Goal: Contribute content: Add original content to the website for others to see

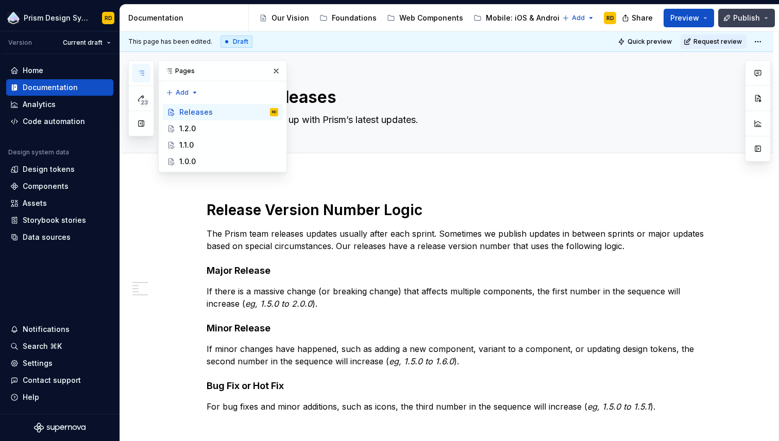
click at [767, 17] on button "Publish" at bounding box center [746, 18] width 57 height 19
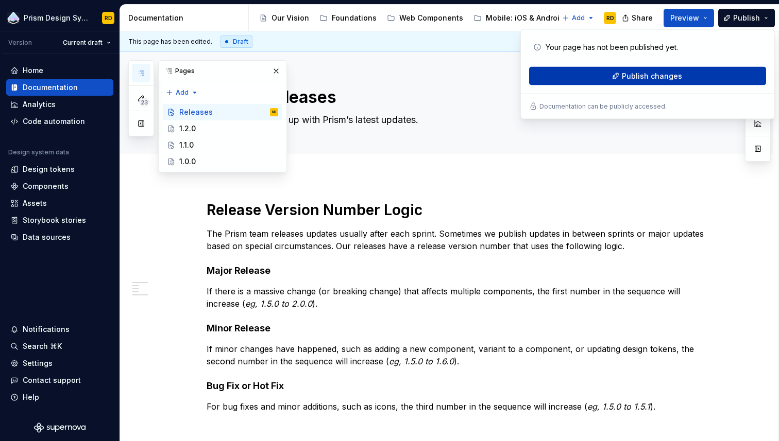
click at [663, 75] on span "Publish changes" at bounding box center [652, 76] width 60 height 10
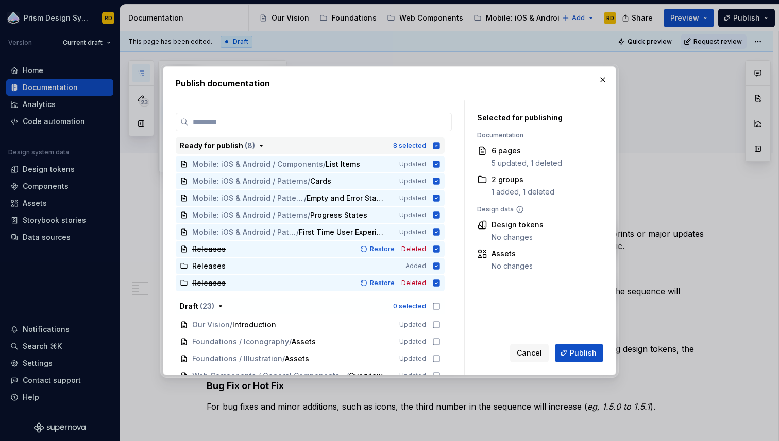
click at [440, 147] on icon "button" at bounding box center [436, 145] width 7 height 7
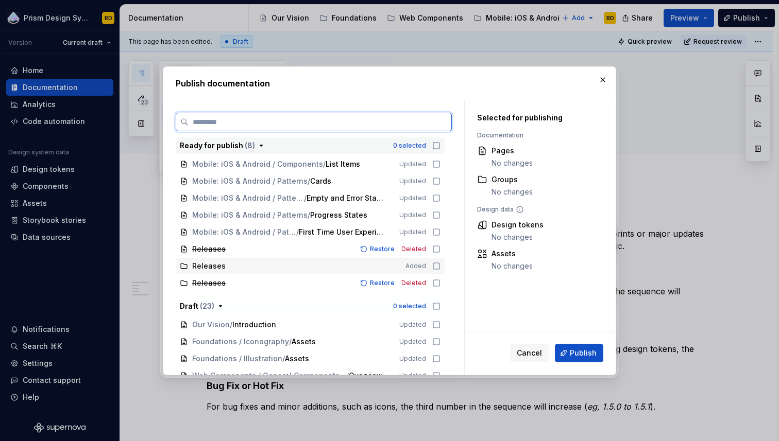
click at [440, 266] on icon at bounding box center [436, 266] width 8 height 8
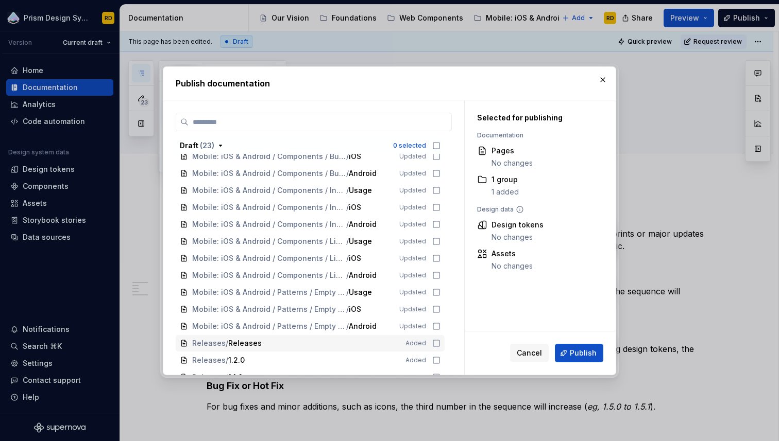
scroll to position [333, 0]
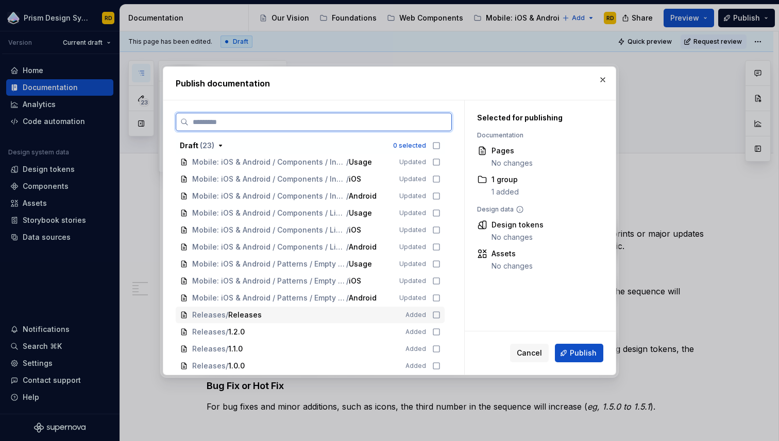
click at [440, 317] on icon at bounding box center [436, 315] width 8 height 8
click at [440, 330] on icon at bounding box center [436, 332] width 8 height 8
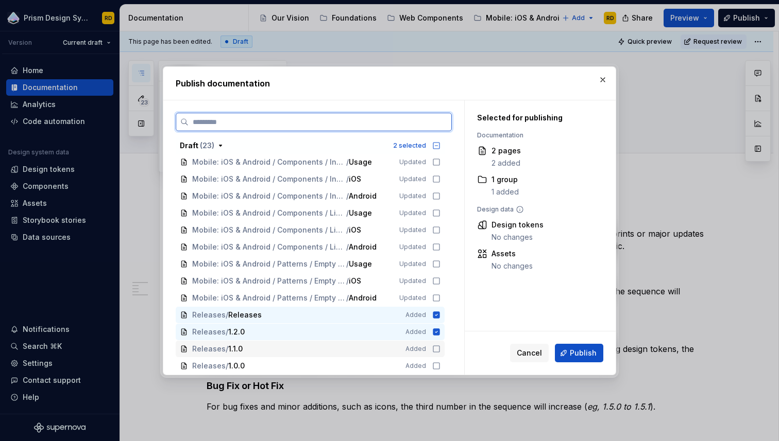
click at [440, 347] on icon at bounding box center [436, 349] width 8 height 8
click at [440, 364] on icon at bounding box center [436, 366] width 8 height 8
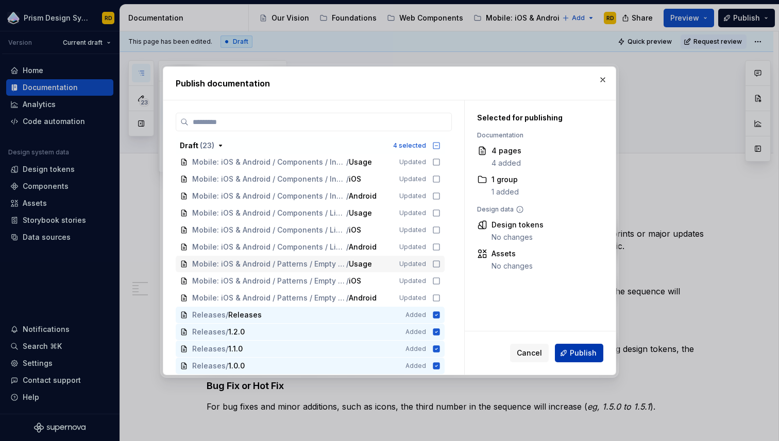
click at [588, 350] on span "Publish" at bounding box center [583, 353] width 27 height 10
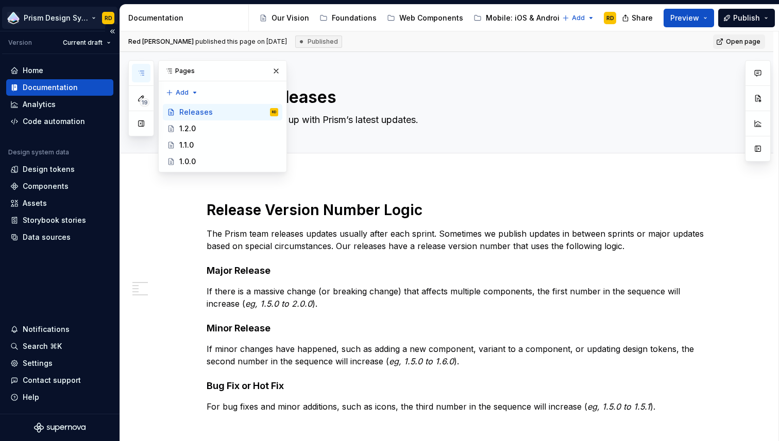
click at [54, 21] on html "Prism Design System RD Version Current draft Home Documentation Analytics Code …" at bounding box center [389, 220] width 779 height 441
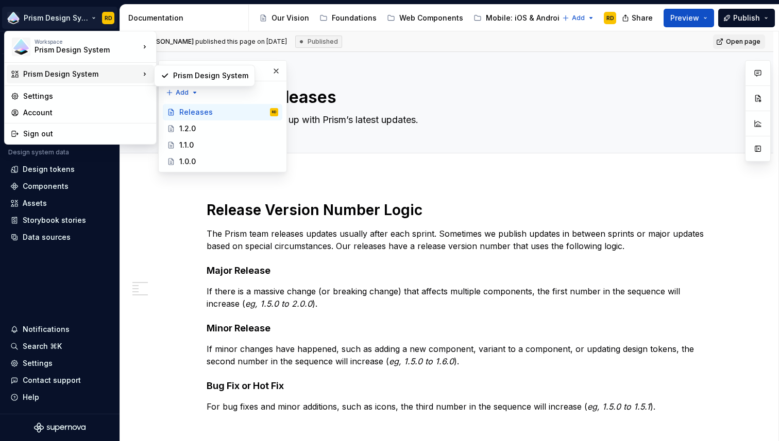
click at [503, 84] on html "Prism Design System RD Version Current draft Home Documentation Analytics Code …" at bounding box center [389, 220] width 779 height 441
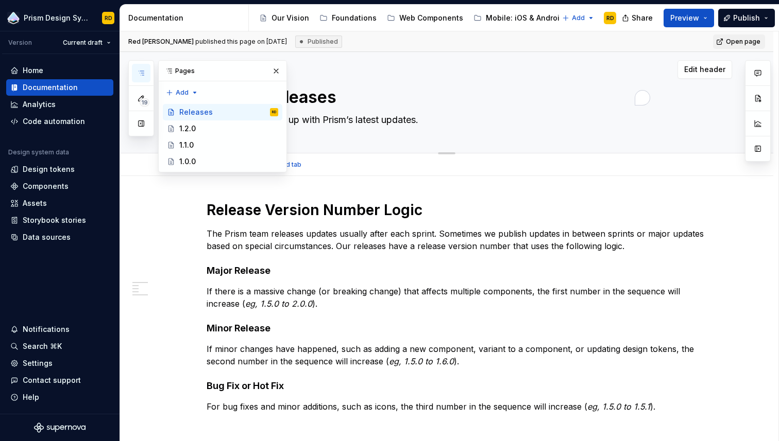
click at [586, 87] on textarea "Releases" at bounding box center [456, 97] width 389 height 25
click at [744, 43] on span "Open page" at bounding box center [743, 42] width 35 height 8
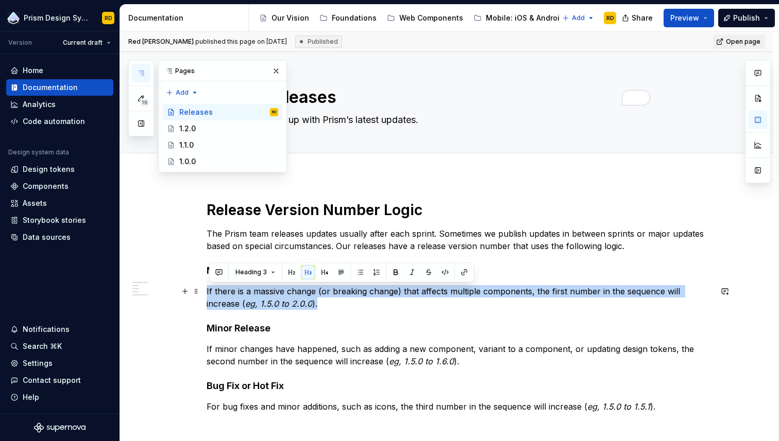
drag, startPoint x: 321, startPoint y: 306, endPoint x: 206, endPoint y: 294, distance: 115.5
click at [395, 273] on button "button" at bounding box center [395, 272] width 14 height 14
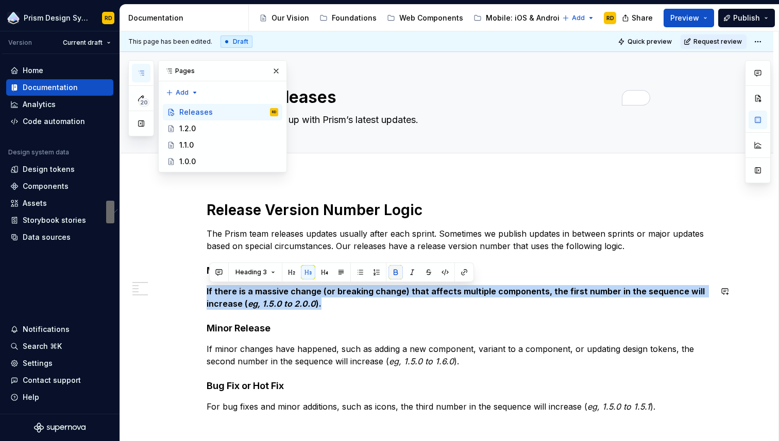
click at [394, 273] on button "button" at bounding box center [395, 272] width 14 height 14
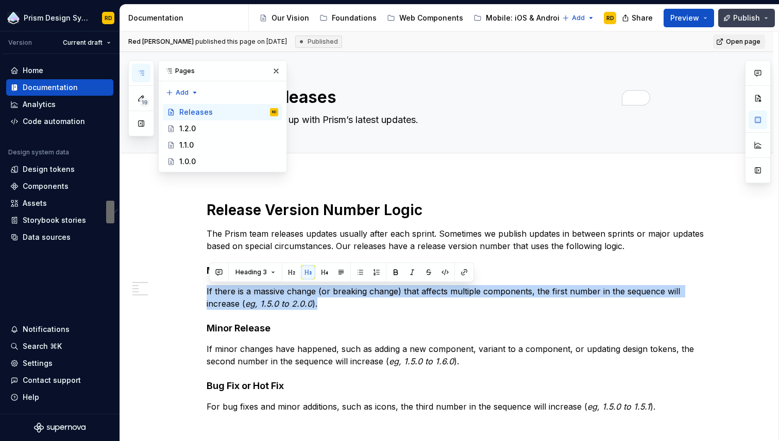
click at [751, 18] on span "Publish" at bounding box center [746, 18] width 27 height 10
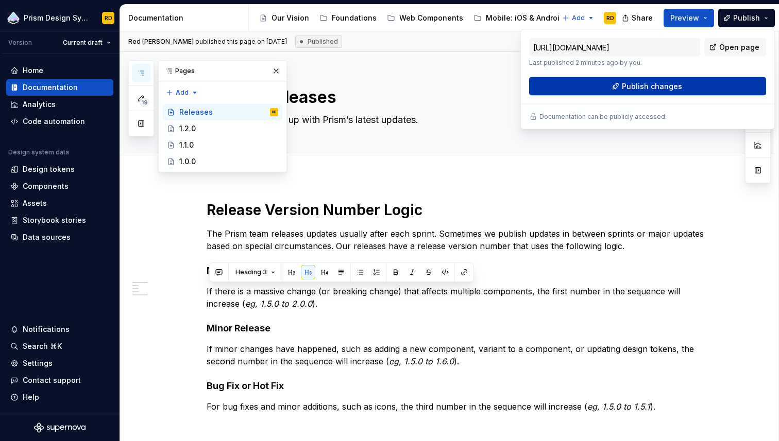
click at [663, 83] on span "Publish changes" at bounding box center [652, 86] width 60 height 10
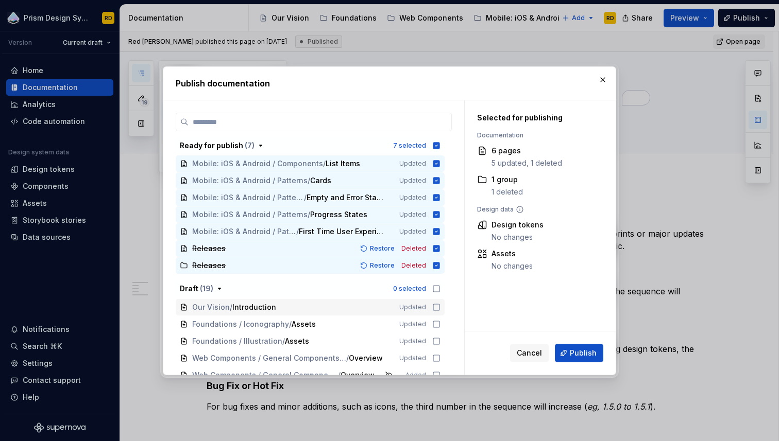
scroll to position [0, 0]
click at [440, 146] on icon "button" at bounding box center [436, 146] width 8 height 8
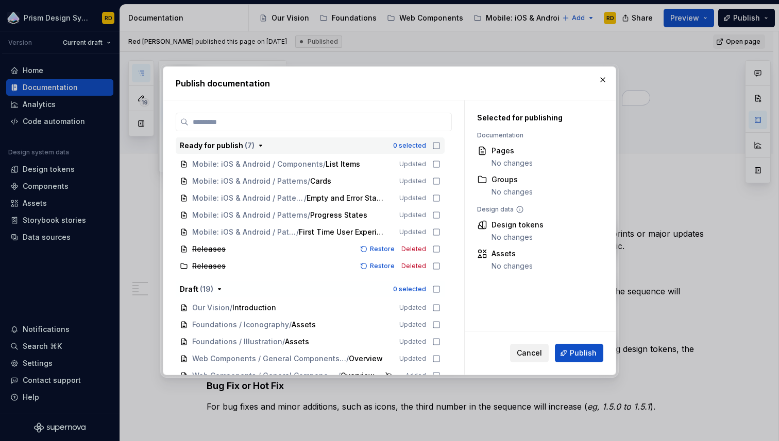
click at [532, 355] on span "Cancel" at bounding box center [529, 353] width 25 height 10
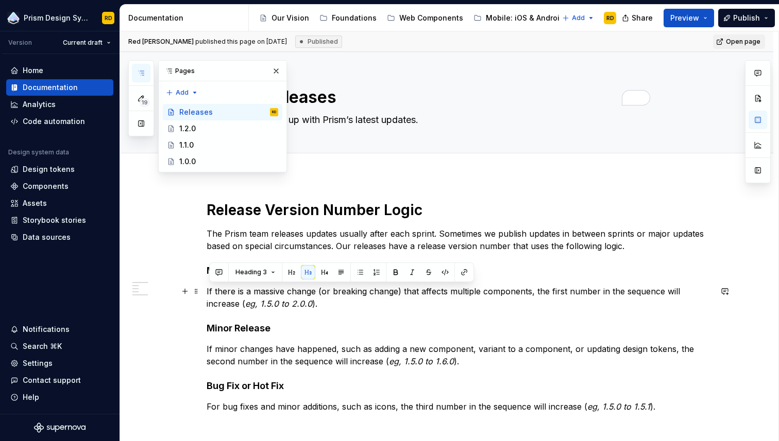
click at [308, 301] on em "eg, 1.5.0 to 2.0.0" at bounding box center [278, 304] width 67 height 10
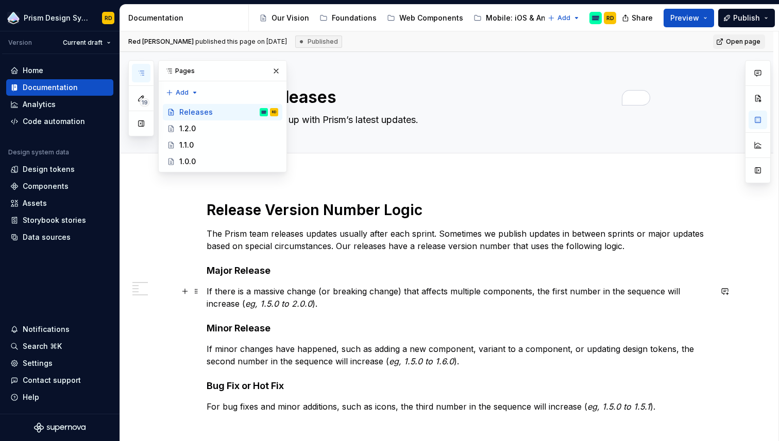
click at [242, 304] on p "If there is a massive change (or breaking change) that affects multiple compone…" at bounding box center [459, 297] width 505 height 25
click at [330, 303] on p "If there is a massive change (or breaking change) that affects multiple compone…" at bounding box center [459, 297] width 505 height 25
type textarea "*"
click at [322, 291] on p "If there is a massive change (or breaking change) that affects multiple compone…" at bounding box center [459, 297] width 505 height 25
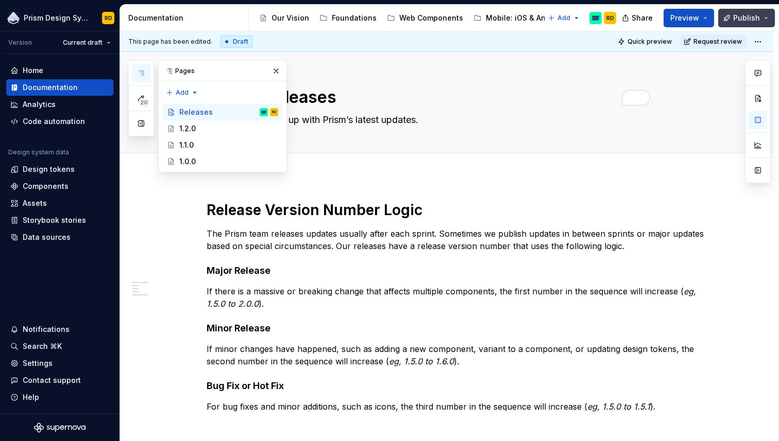
click at [748, 18] on span "Publish" at bounding box center [746, 18] width 27 height 10
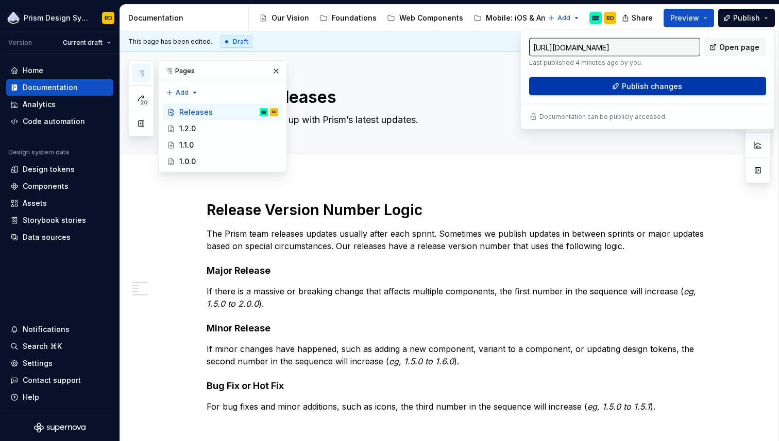
click at [660, 89] on span "Publish changes" at bounding box center [652, 86] width 60 height 10
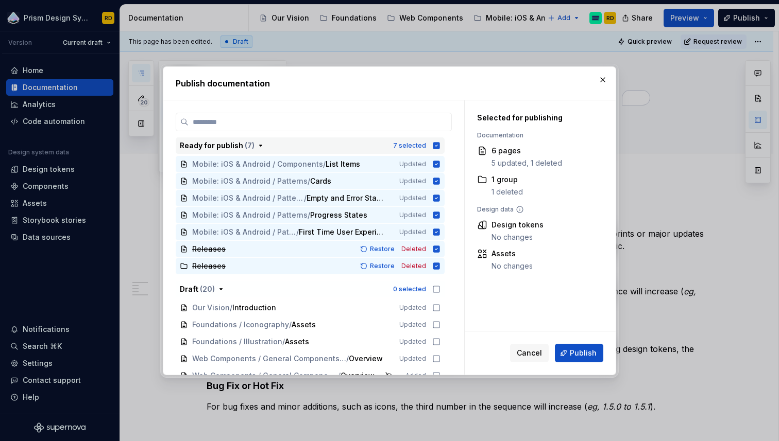
click at [440, 147] on icon "button" at bounding box center [436, 145] width 7 height 7
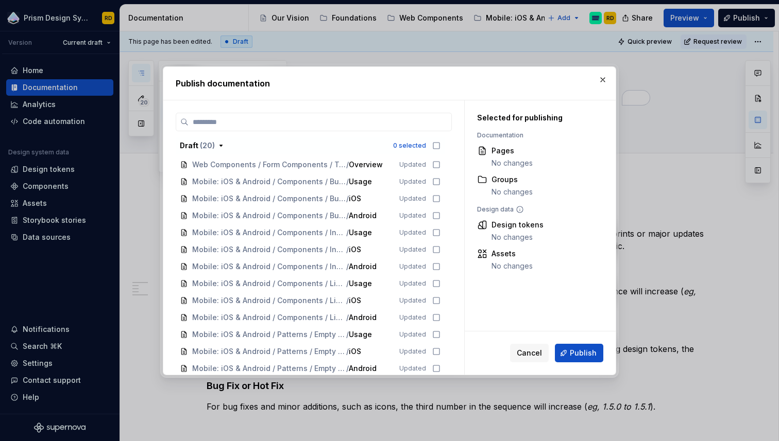
scroll to position [265, 0]
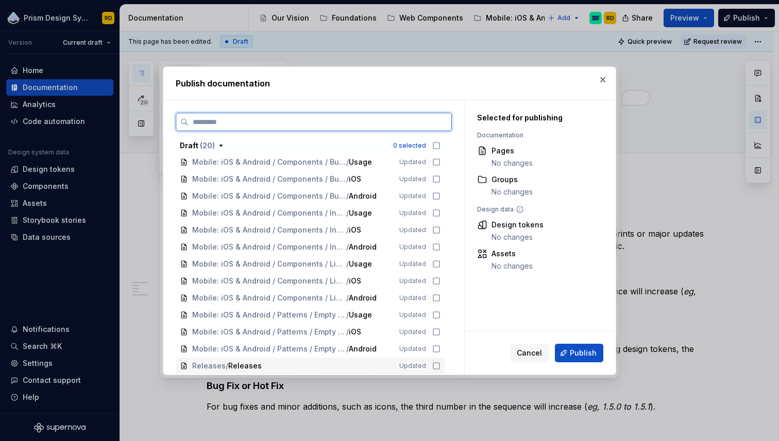
click at [440, 366] on icon at bounding box center [436, 366] width 8 height 8
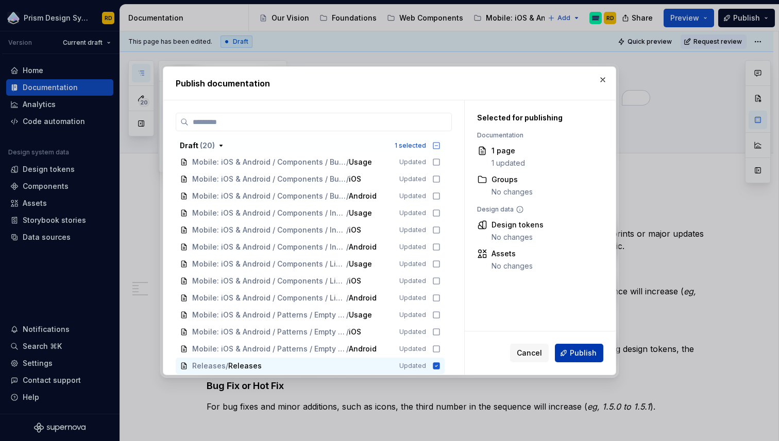
click at [585, 354] on span "Publish" at bounding box center [583, 353] width 27 height 10
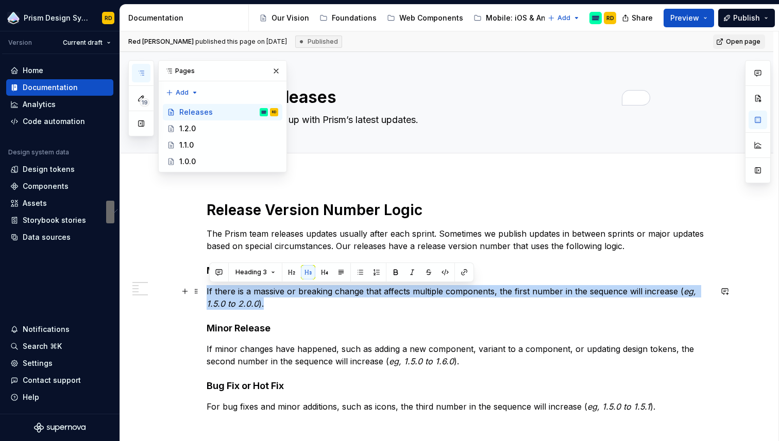
drag, startPoint x: 272, startPoint y: 305, endPoint x: 204, endPoint y: 290, distance: 69.0
click at [204, 290] on html "Prism Design System RD Version Current draft Home Documentation Analytics Code …" at bounding box center [389, 220] width 779 height 441
click at [308, 270] on button "button" at bounding box center [308, 272] width 14 height 14
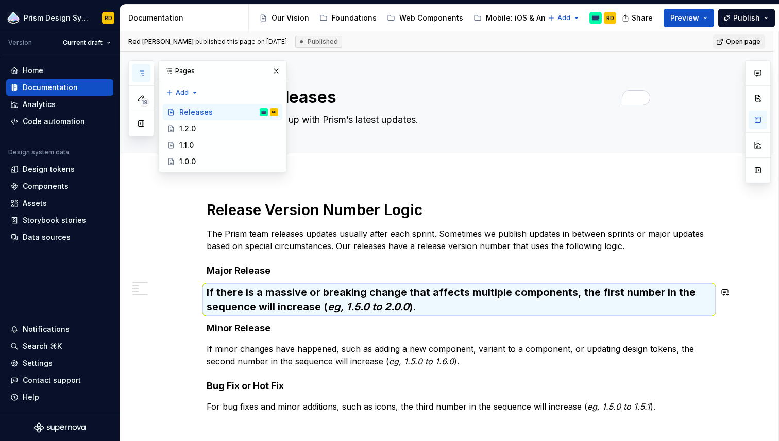
click at [279, 280] on div "Release Version Number Logic The Prism team releases updates usually after each…" at bounding box center [459, 414] width 505 height 426
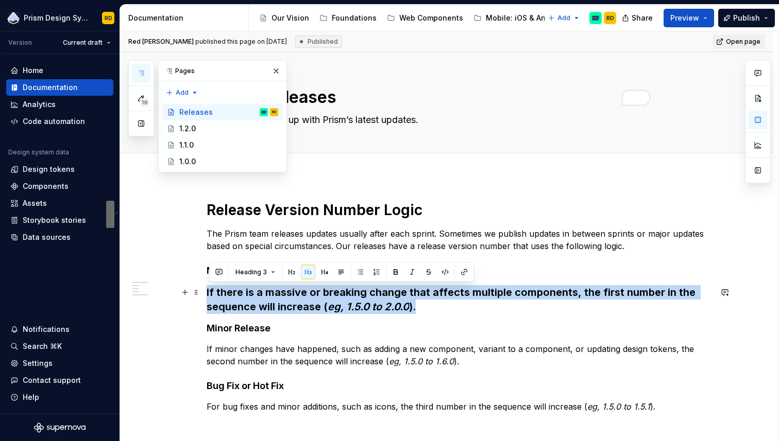
drag, startPoint x: 209, startPoint y: 292, endPoint x: 423, endPoint y: 312, distance: 215.2
click at [423, 312] on h3 "If there is a massive or breaking change that affects multiple components, the …" at bounding box center [459, 299] width 505 height 29
click at [308, 272] on button "button" at bounding box center [308, 272] width 14 height 14
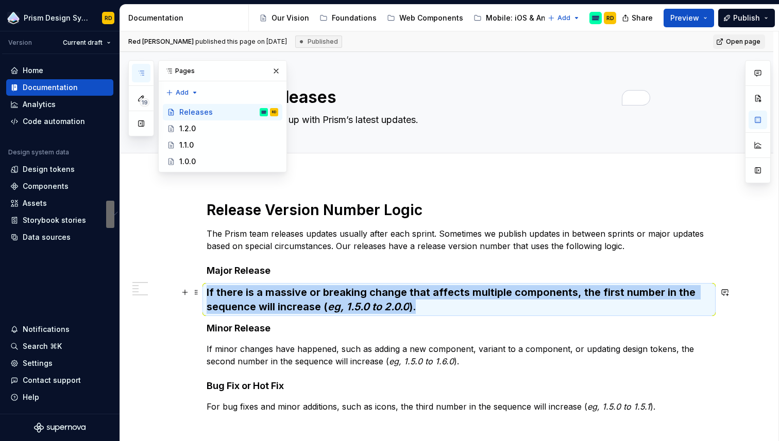
click at [424, 305] on h3 "If there is a massive or breaking change that affects multiple components, the …" at bounding box center [459, 299] width 505 height 29
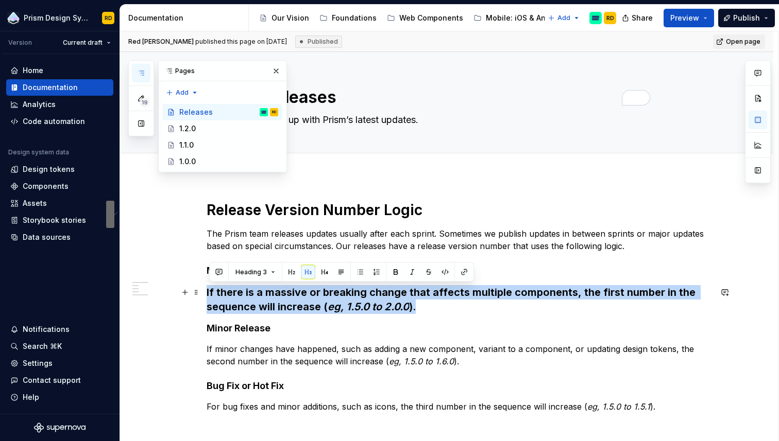
drag, startPoint x: 429, startPoint y: 307, endPoint x: 209, endPoint y: 295, distance: 220.8
click at [209, 295] on h3 "If there is a massive or breaking change that affects multiple components, the …" at bounding box center [459, 299] width 505 height 29
click at [337, 272] on button "button" at bounding box center [341, 272] width 14 height 14
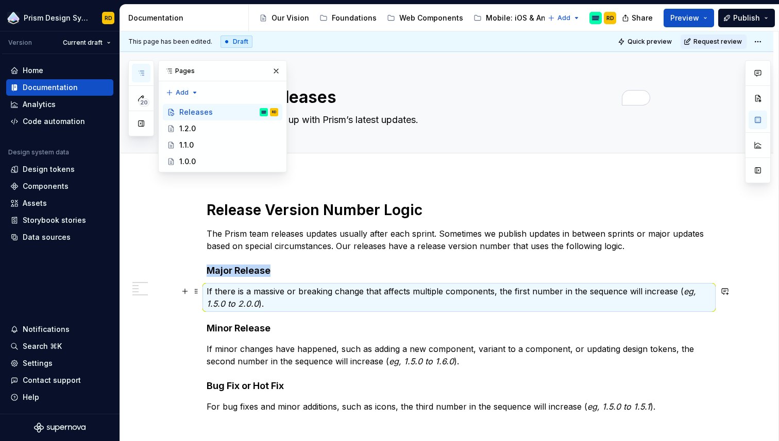
click at [318, 301] on p "If there is a massive or breaking change that affects multiple components, the …" at bounding box center [459, 297] width 505 height 25
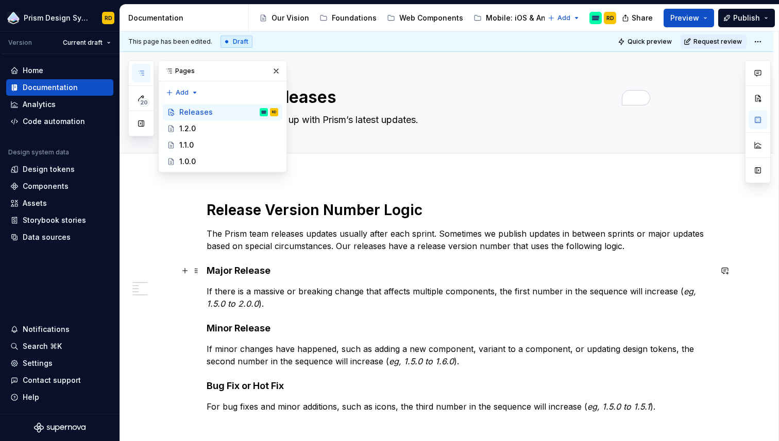
click at [275, 272] on h4 "Major Release" at bounding box center [459, 271] width 505 height 12
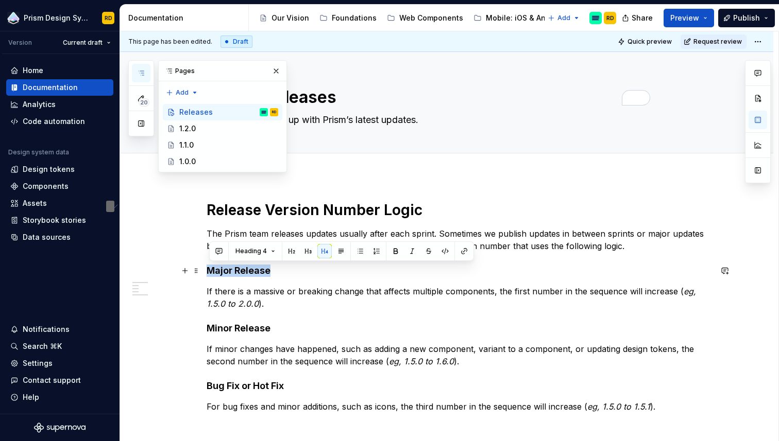
drag, startPoint x: 282, startPoint y: 271, endPoint x: 212, endPoint y: 271, distance: 69.5
click at [212, 271] on h4 "Major Release" at bounding box center [459, 271] width 505 height 12
click at [294, 322] on h4 "Minor Release" at bounding box center [459, 328] width 505 height 12
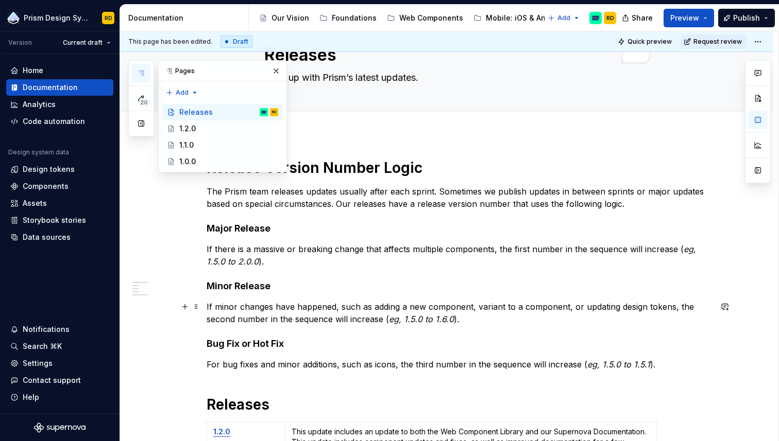
scroll to position [81, 0]
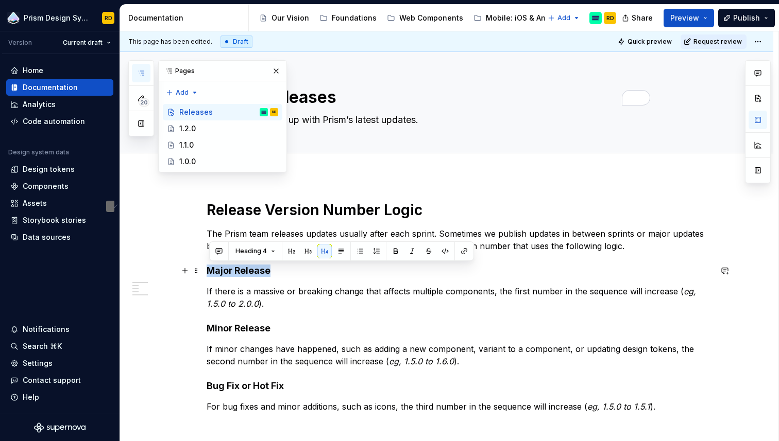
drag, startPoint x: 272, startPoint y: 273, endPoint x: 210, endPoint y: 273, distance: 61.8
click at [210, 273] on h4 "Major Release" at bounding box center [459, 271] width 505 height 12
click at [306, 253] on button "button" at bounding box center [308, 251] width 14 height 14
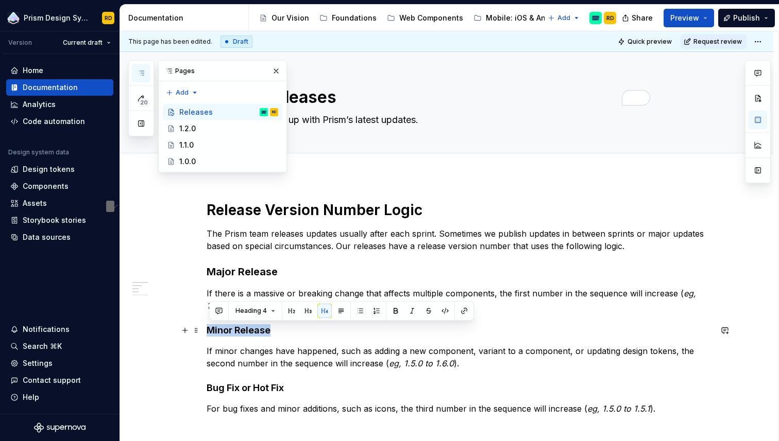
drag, startPoint x: 280, startPoint y: 331, endPoint x: 211, endPoint y: 335, distance: 69.1
click at [211, 335] on h4 "Minor Release" at bounding box center [459, 330] width 505 height 12
click at [305, 309] on button "button" at bounding box center [308, 311] width 14 height 14
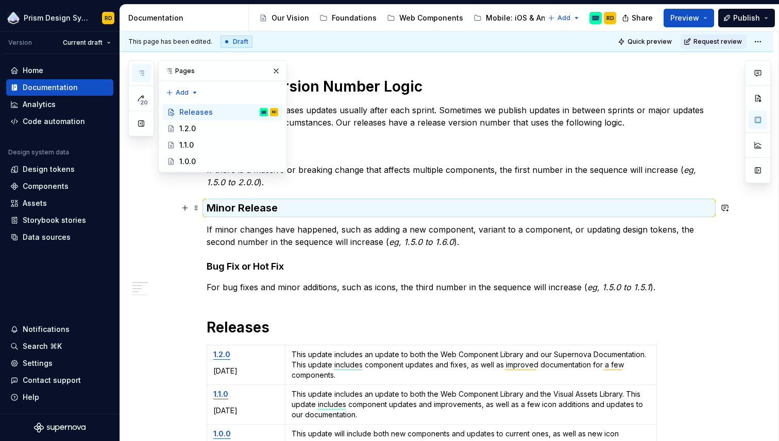
scroll to position [192, 0]
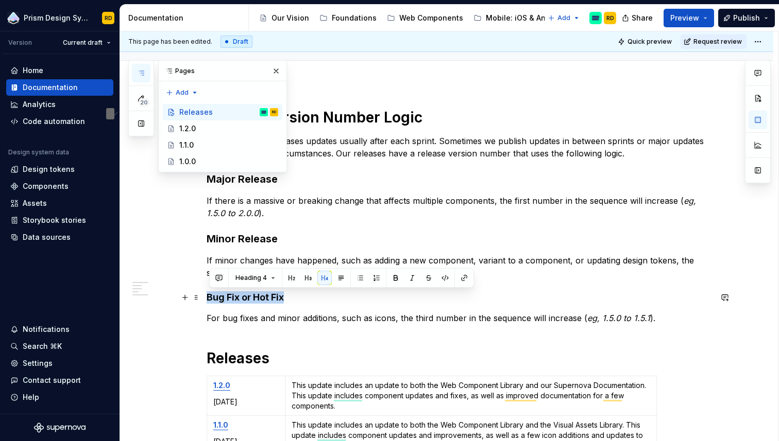
drag, startPoint x: 290, startPoint y: 297, endPoint x: 210, endPoint y: 301, distance: 80.4
click at [210, 301] on h4 "Bug Fix or Hot Fix" at bounding box center [459, 297] width 505 height 12
click at [306, 276] on button "button" at bounding box center [308, 278] width 14 height 14
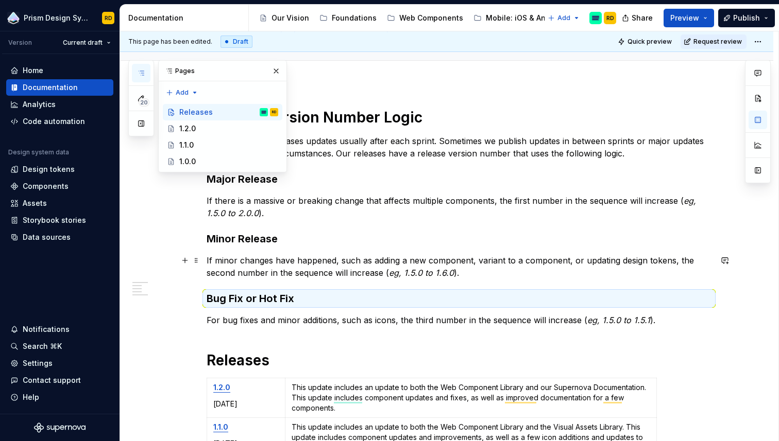
click at [428, 267] on p "If minor changes have happened, such as adding a new component, variant to a co…" at bounding box center [459, 266] width 505 height 25
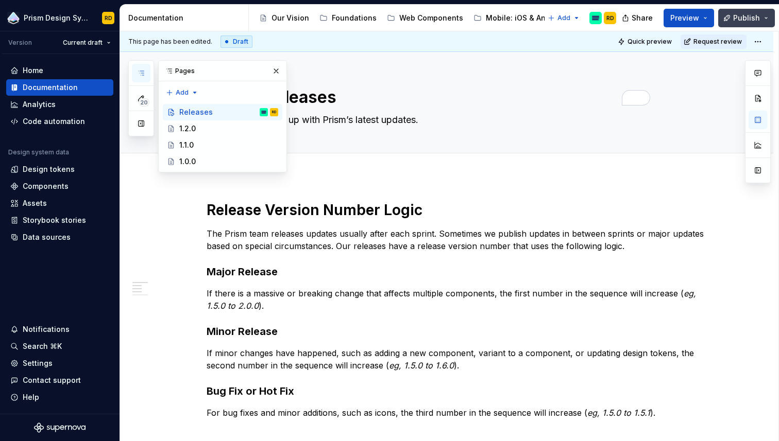
click at [745, 16] on span "Publish" at bounding box center [746, 18] width 27 height 10
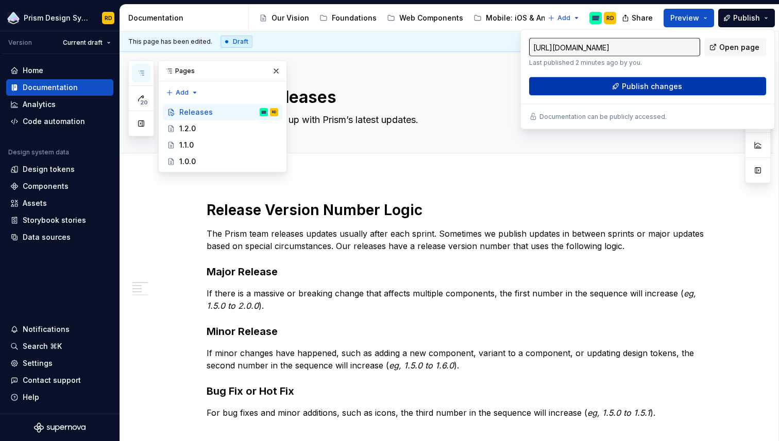
click at [659, 86] on span "Publish changes" at bounding box center [652, 86] width 60 height 10
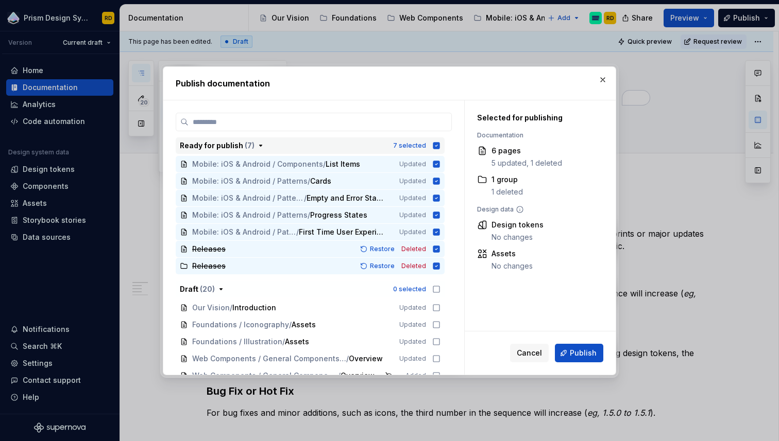
click at [440, 146] on icon "button" at bounding box center [436, 146] width 8 height 8
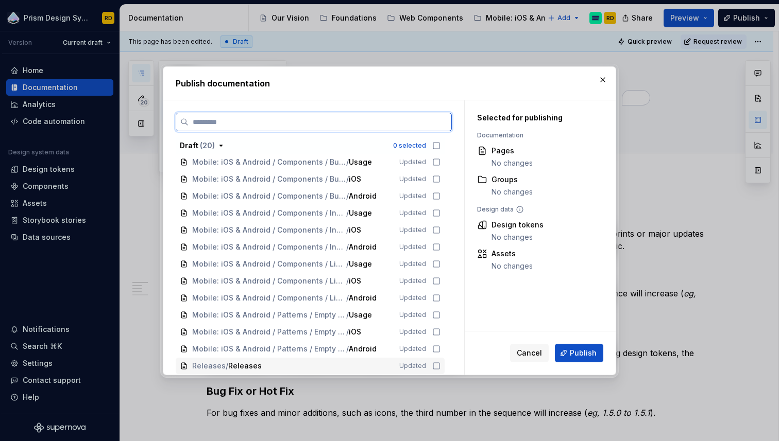
click at [440, 365] on icon at bounding box center [436, 366] width 8 height 8
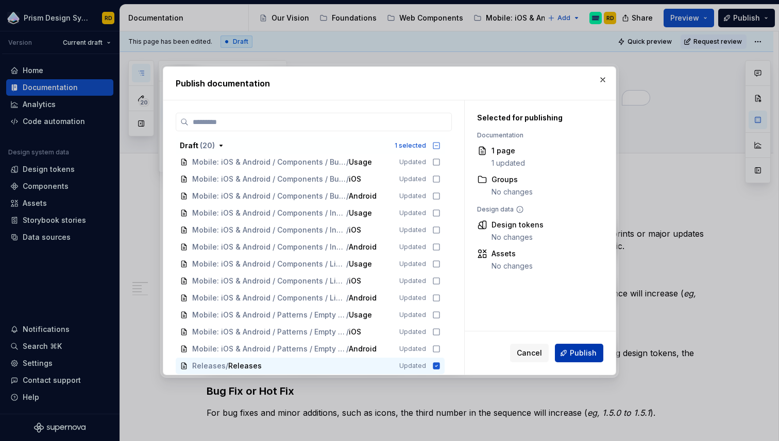
click at [594, 354] on span "Publish" at bounding box center [583, 353] width 27 height 10
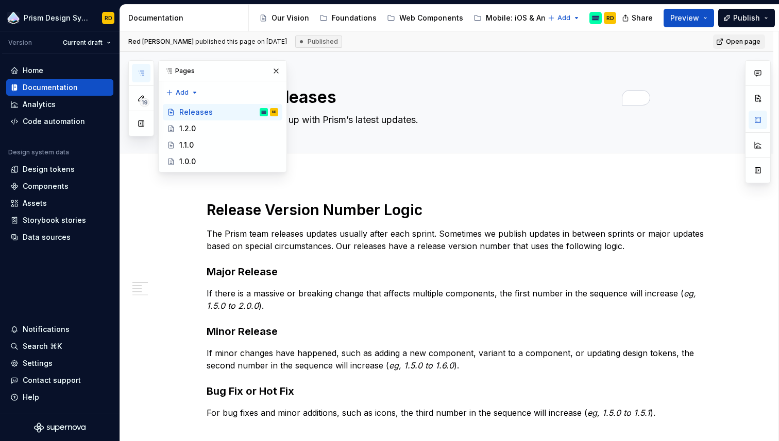
type textarea "*"
